Goal: Task Accomplishment & Management: Manage account settings

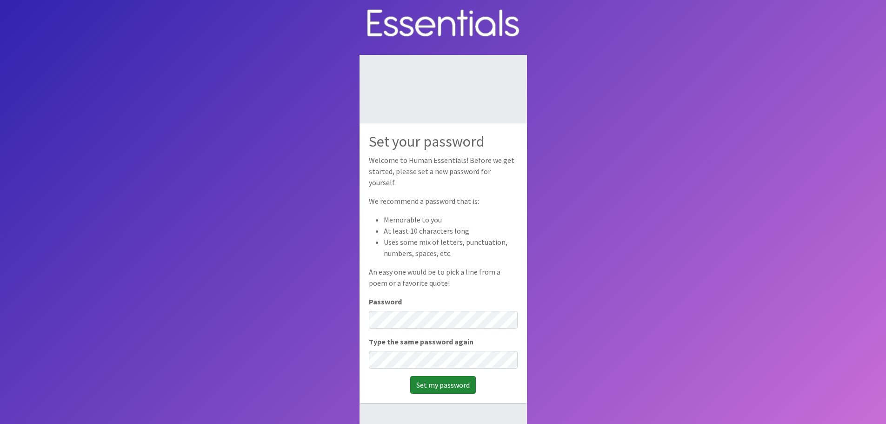
click at [451, 381] on input "Set my password" at bounding box center [443, 385] width 66 height 18
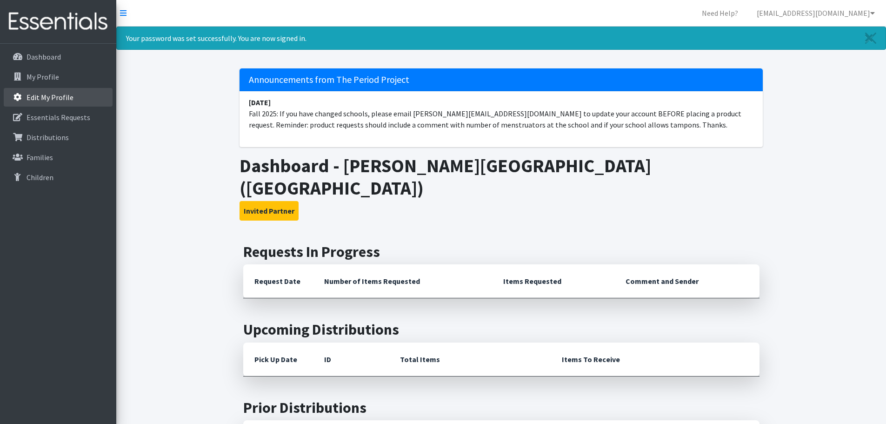
click at [56, 94] on p "Edit My Profile" at bounding box center [50, 97] width 47 height 9
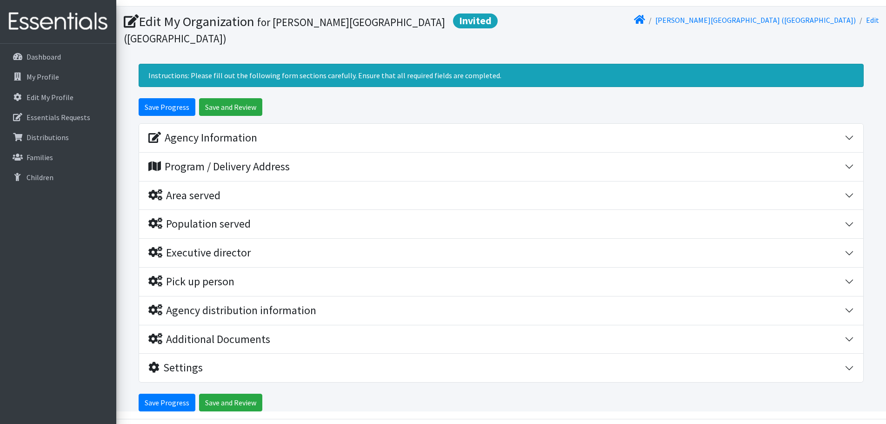
scroll to position [34, 0]
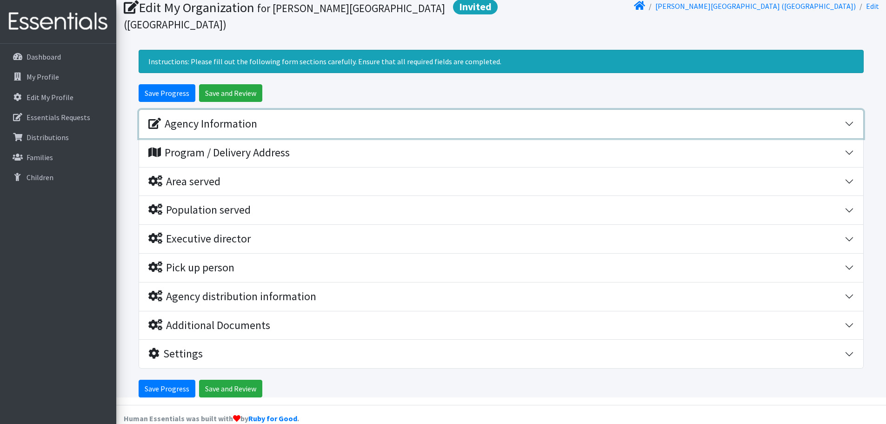
click at [204, 117] on div "Agency Information" at bounding box center [202, 123] width 109 height 13
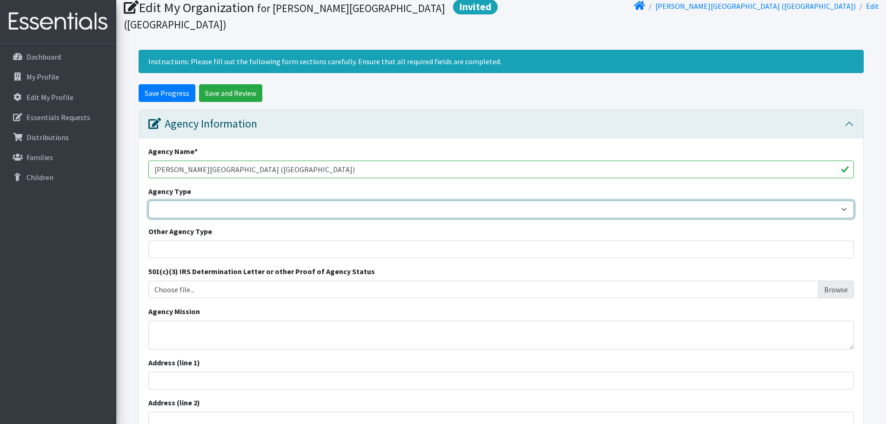
click at [266, 200] on select "Basic Needs Bank Career technical training Child abuse resource center Church o…" at bounding box center [500, 209] width 705 height 18
select select "es"
click at [148, 200] on select "Basic Needs Bank Career technical training Child abuse resource center Church o…" at bounding box center [500, 209] width 705 height 18
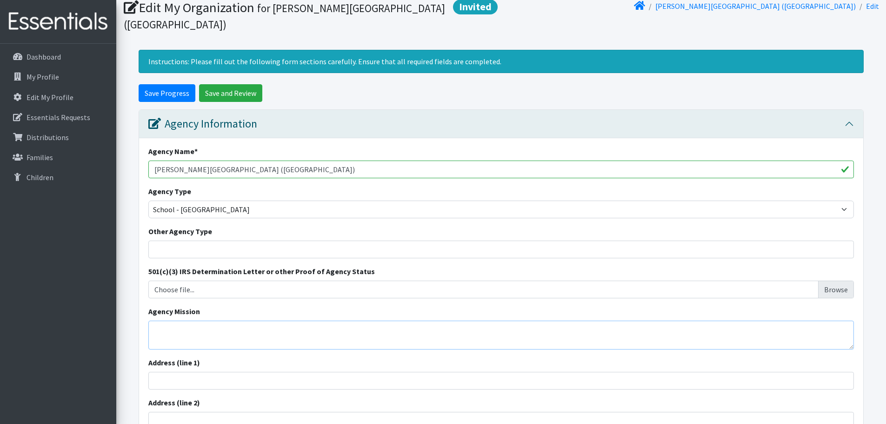
click at [216, 320] on textarea "Agency Mission" at bounding box center [500, 334] width 705 height 29
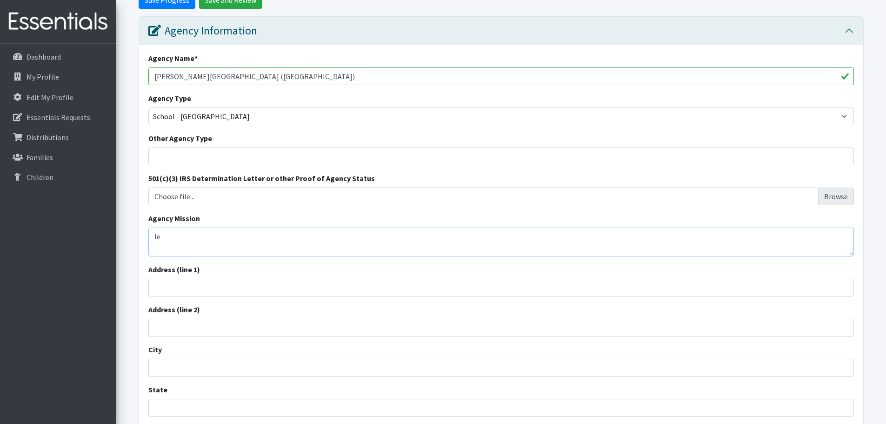
type textarea "l"
type textarea "E"
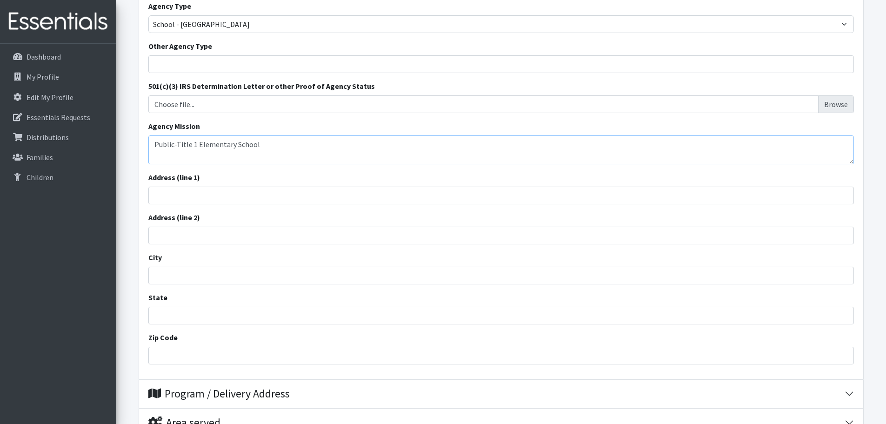
scroll to position [220, 0]
type textarea "Public-Title 1 Elementary School"
click at [249, 186] on input "Address (line 1)" at bounding box center [500, 195] width 705 height 18
type input "[STREET_ADDRESS]"
click at [202, 266] on input "City" at bounding box center [500, 275] width 705 height 18
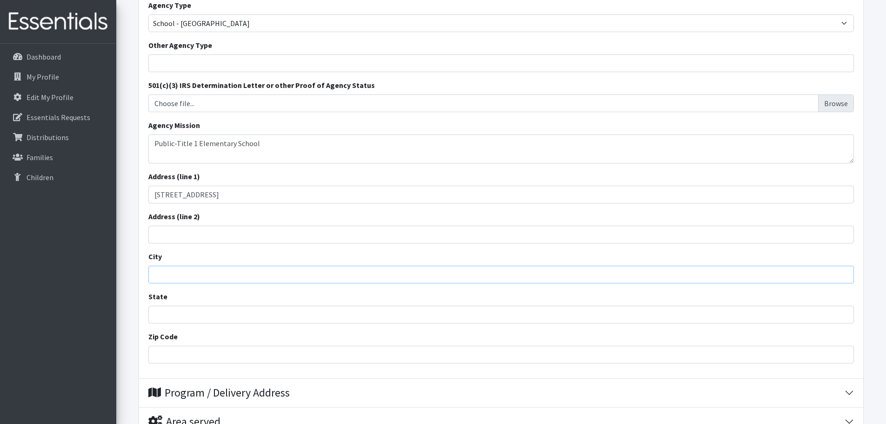
type input "[GEOGRAPHIC_DATA]"
type input "[US_STATE]"
type input "29501"
click at [316, 211] on div "Address (line 2)" at bounding box center [500, 227] width 705 height 33
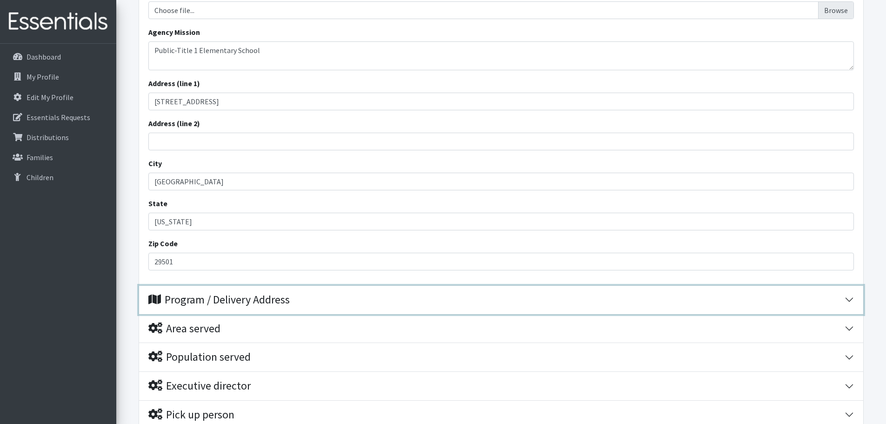
click at [199, 293] on div "Program / Delivery Address" at bounding box center [218, 299] width 141 height 13
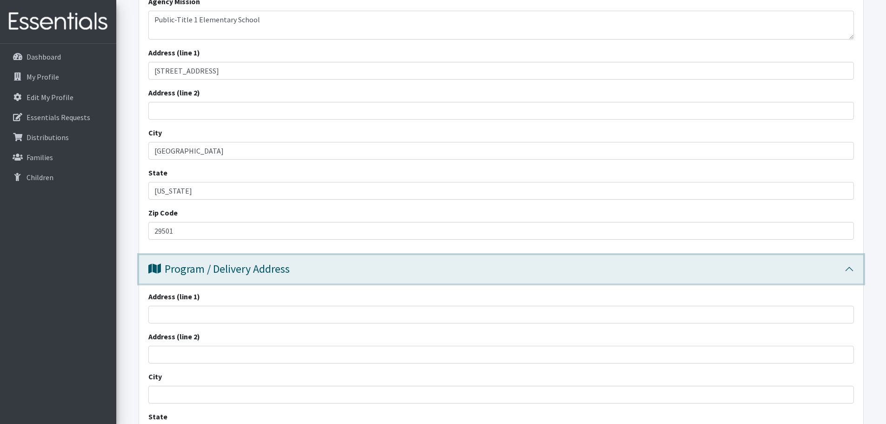
scroll to position [406, 0]
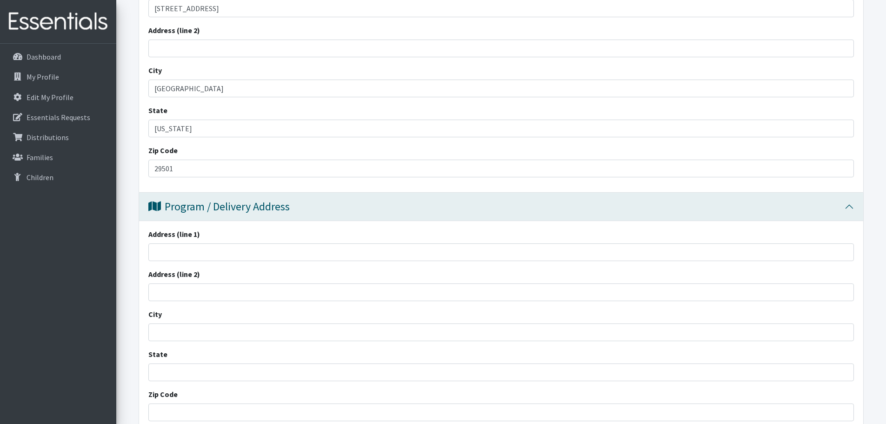
click at [231, 228] on div "Address (line 1)" at bounding box center [500, 244] width 705 height 33
click at [235, 243] on input "Address (line 1)" at bounding box center [500, 252] width 705 height 18
type input "[STREET_ADDRESS]"
click at [203, 324] on input "City" at bounding box center [500, 332] width 705 height 18
type input "[GEOGRAPHIC_DATA]"
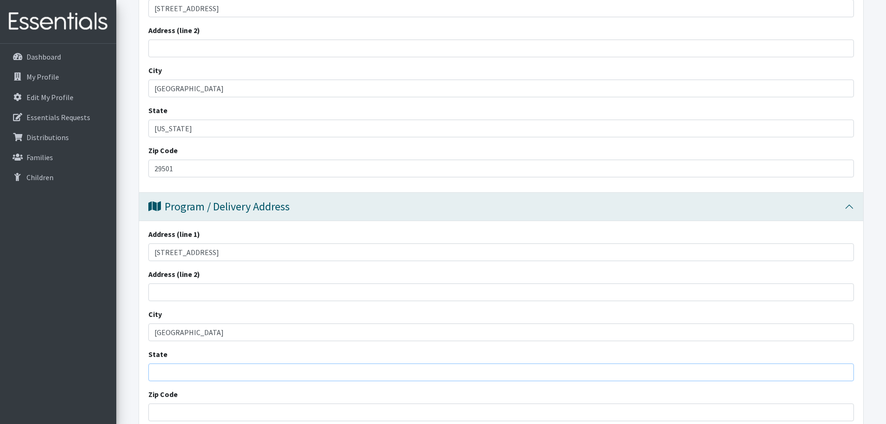
type input "[US_STATE]"
type input "29501"
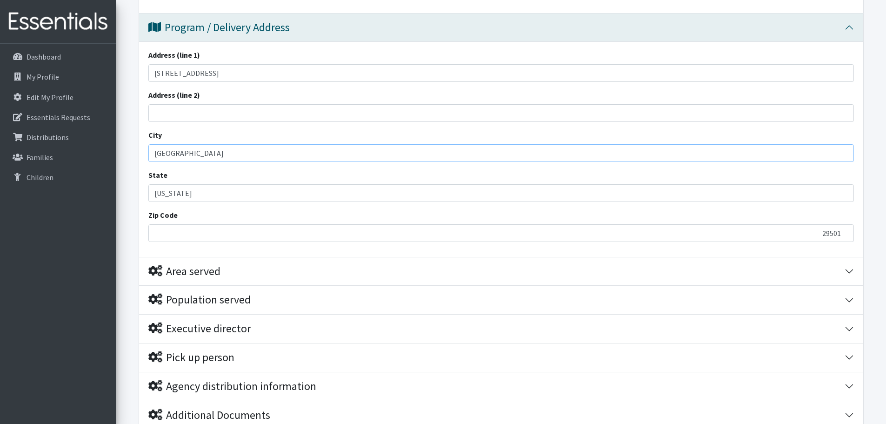
scroll to position [592, 0]
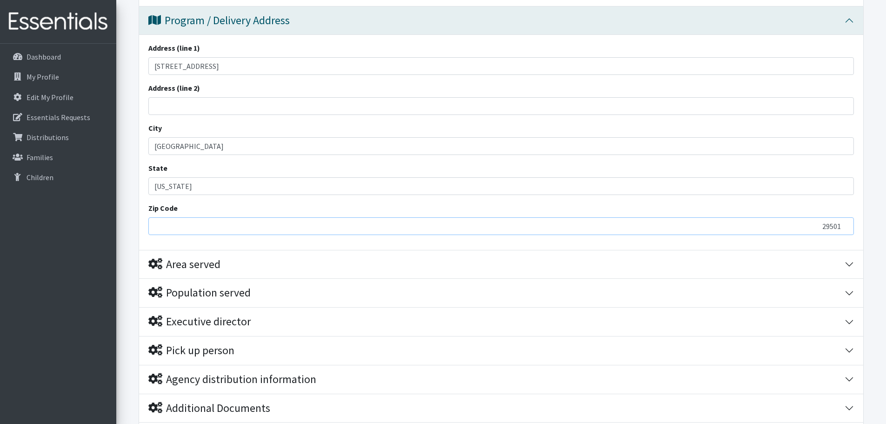
click at [212, 217] on input "29501" at bounding box center [500, 226] width 705 height 18
click at [496, 227] on div "Address (line 1) 515 N. Cashua Drive Address (line 2) City Florence State South…" at bounding box center [501, 142] width 724 height 215
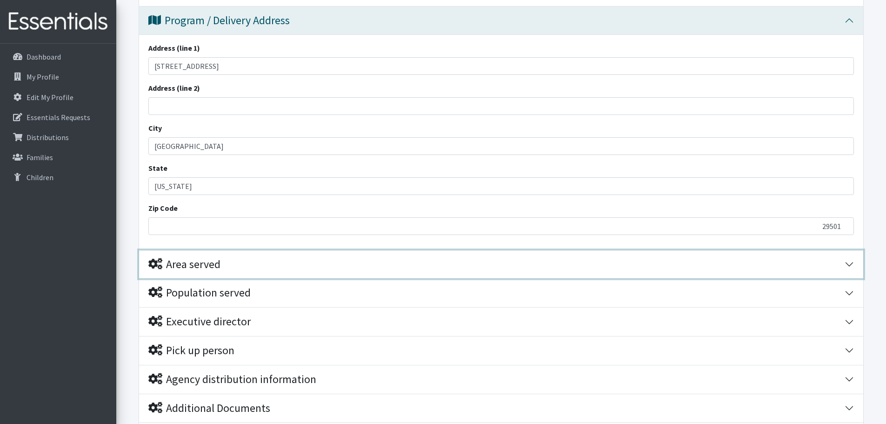
click at [196, 258] on div "Area served" at bounding box center [184, 264] width 72 height 13
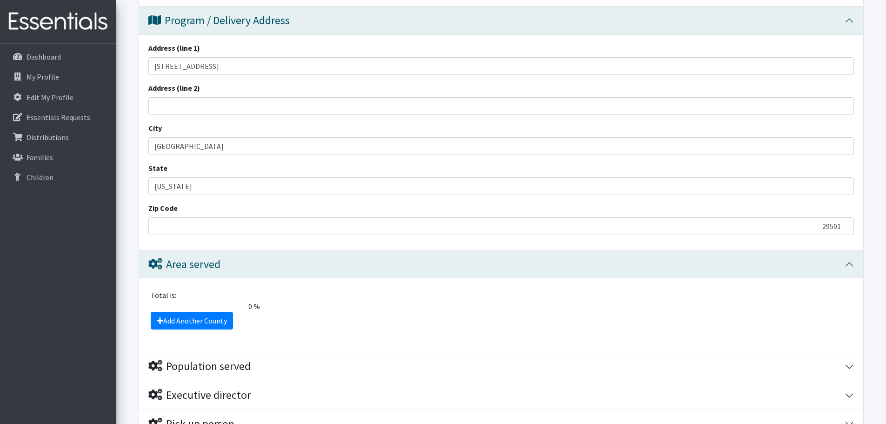
click at [187, 300] on span "0 %" at bounding box center [204, 305] width 119 height 11
click at [189, 289] on div "Total is:" at bounding box center [501, 294] width 712 height 11
click at [202, 289] on div "Total is:" at bounding box center [501, 294] width 712 height 11
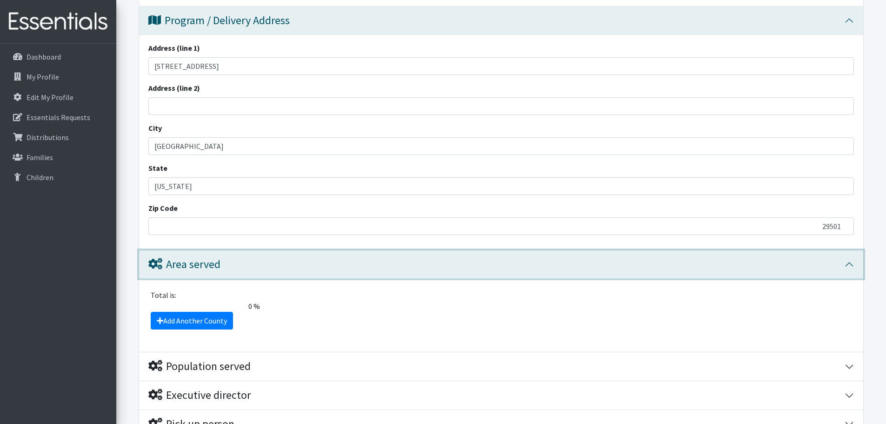
click at [212, 256] on button "Area served" at bounding box center [501, 264] width 724 height 28
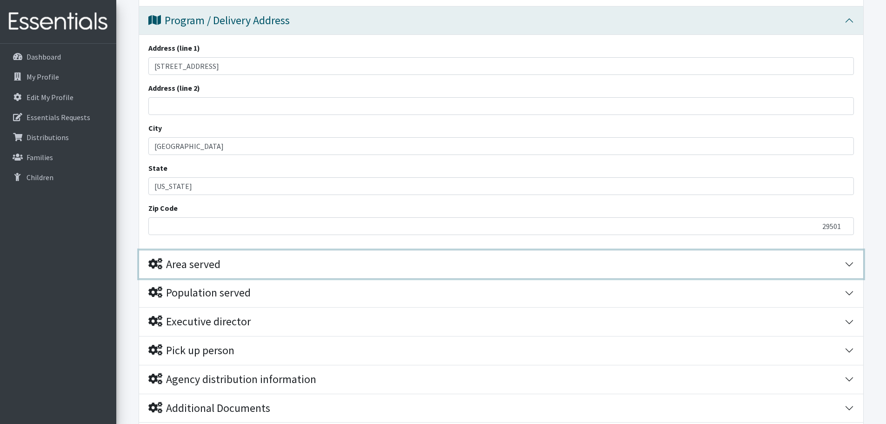
click at [207, 255] on button "Area served" at bounding box center [501, 264] width 724 height 28
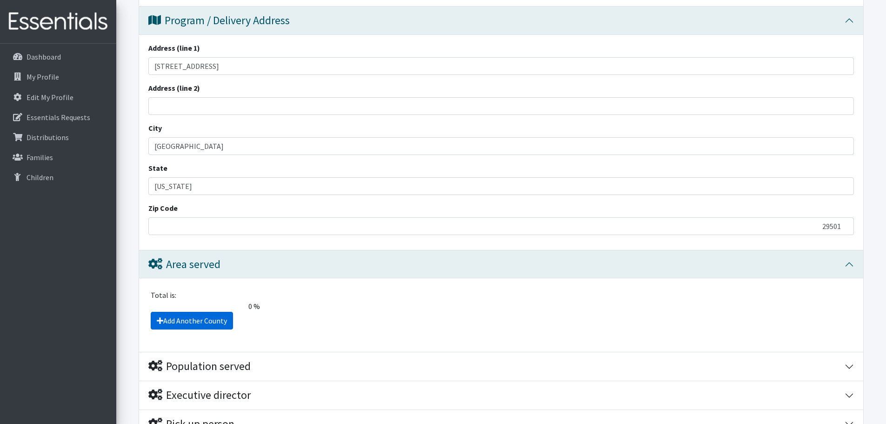
click at [202, 312] on link "Add Another County" at bounding box center [192, 321] width 82 height 18
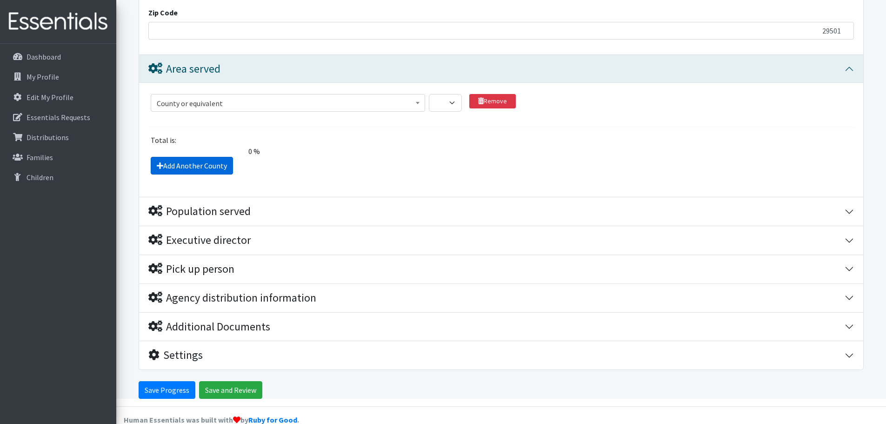
scroll to position [789, 0]
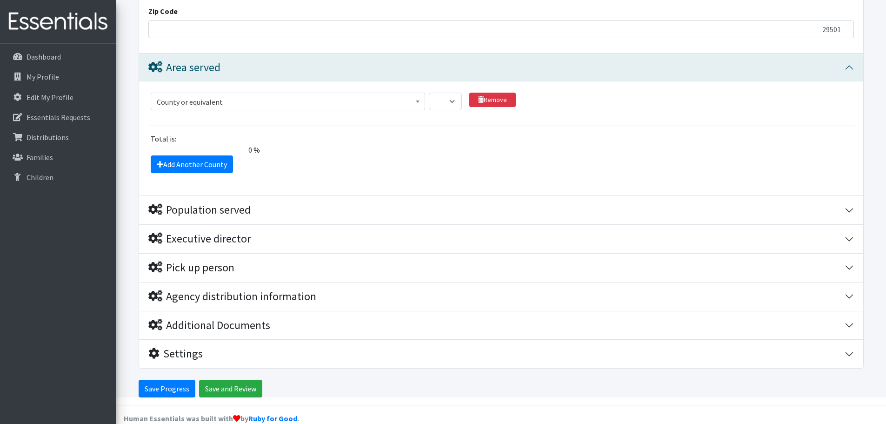
click at [277, 95] on span "County or equivalent" at bounding box center [288, 101] width 262 height 13
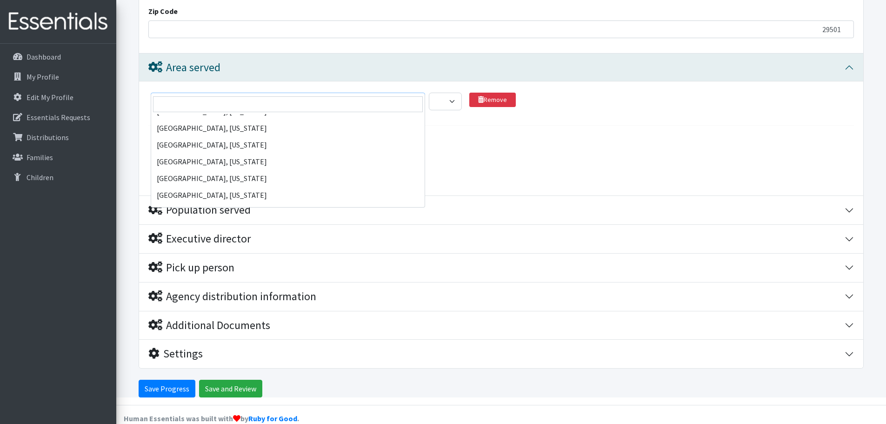
scroll to position [1953, 0]
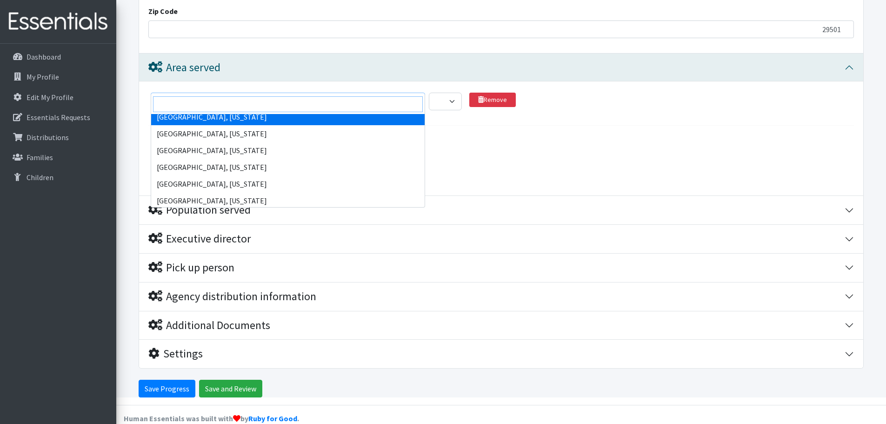
click at [233, 101] on input "search" at bounding box center [288, 104] width 270 height 16
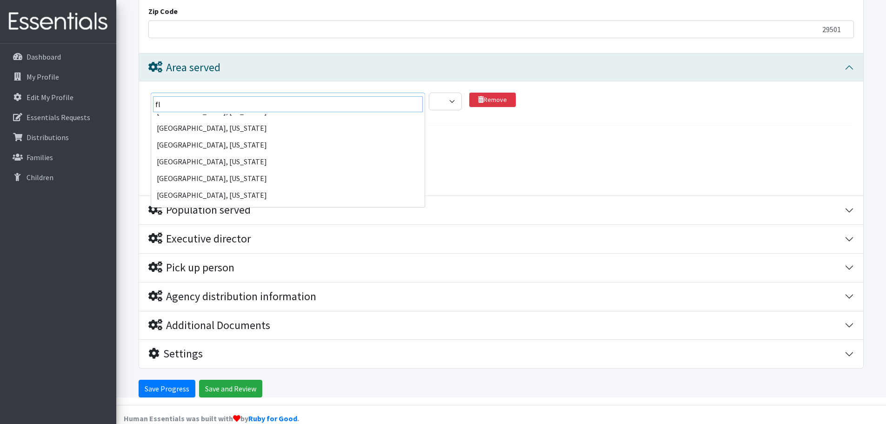
scroll to position [0, 0]
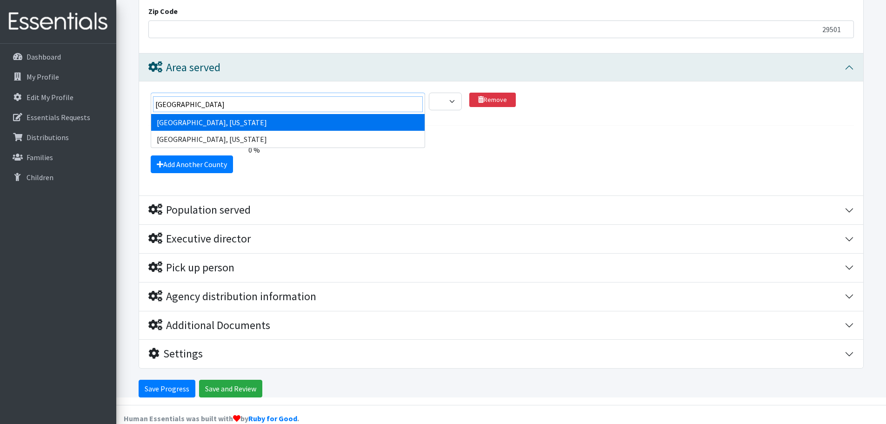
type input "florence"
select select "952"
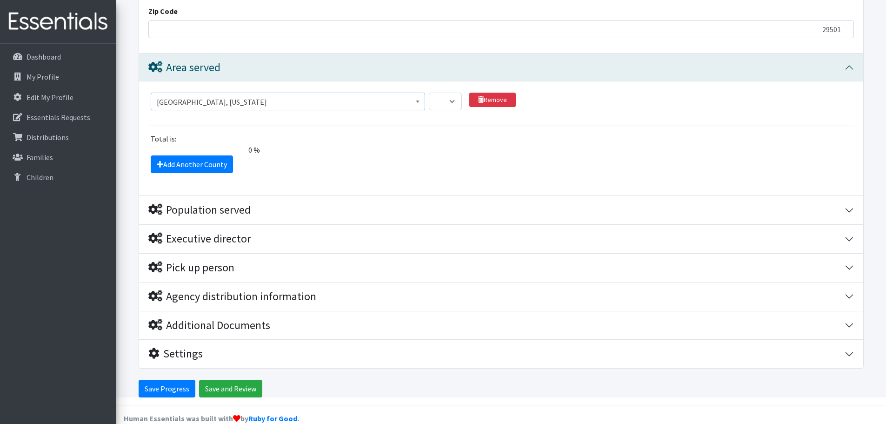
click at [479, 133] on div "Total is:" at bounding box center [501, 138] width 712 height 11
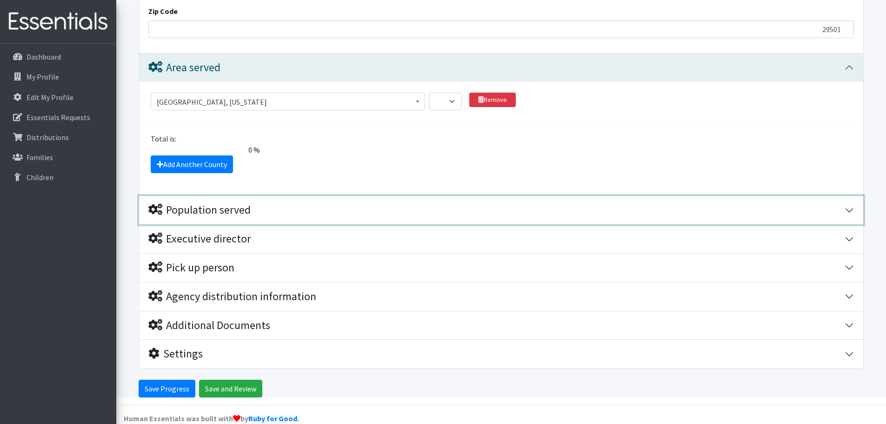
click at [228, 203] on div "Population served" at bounding box center [199, 209] width 102 height 13
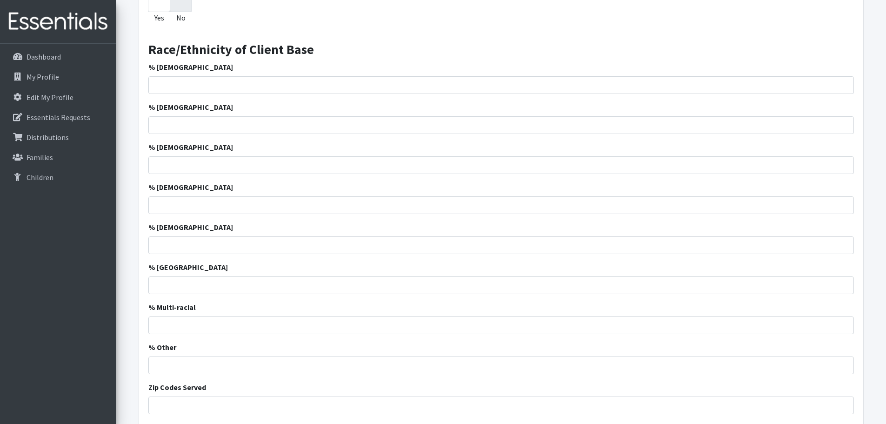
scroll to position [1115, 0]
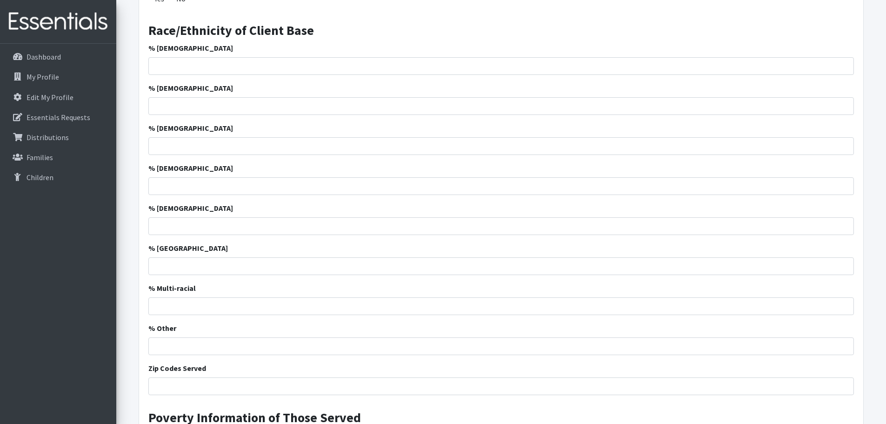
drag, startPoint x: 509, startPoint y: 27, endPoint x: 729, endPoint y: 36, distance: 220.1
click at [729, 42] on div "% [DEMOGRAPHIC_DATA]" at bounding box center [500, 58] width 705 height 33
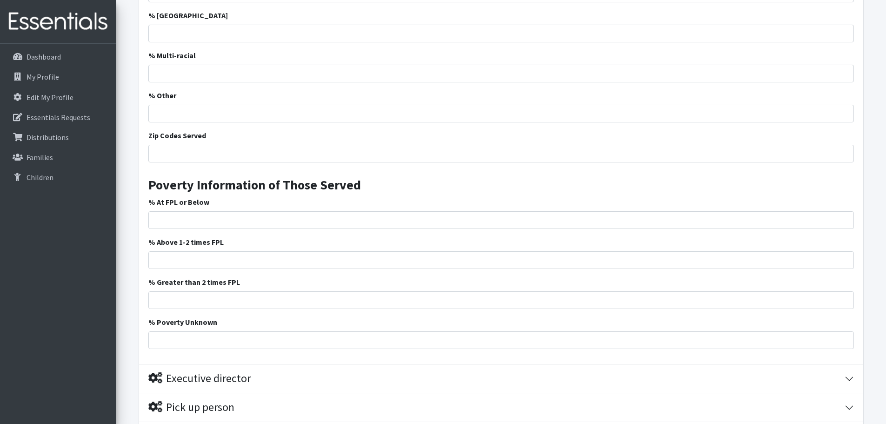
scroll to position [1487, 0]
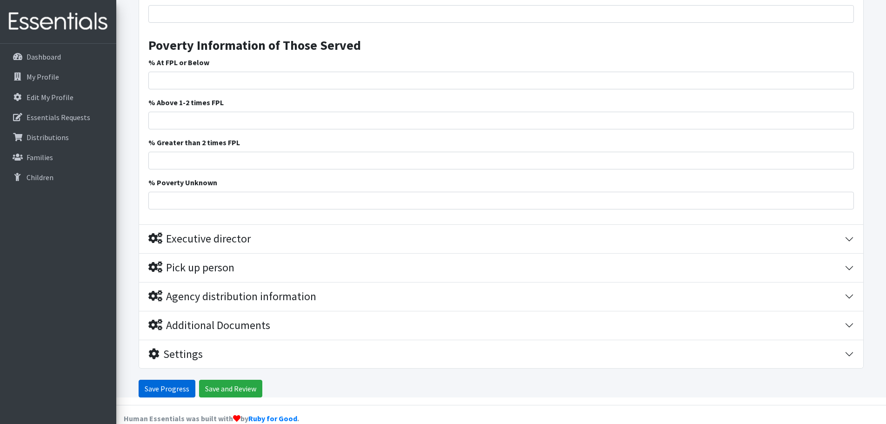
click at [173, 379] on input "Save Progress" at bounding box center [167, 388] width 57 height 18
